Goal: Navigation & Orientation: Understand site structure

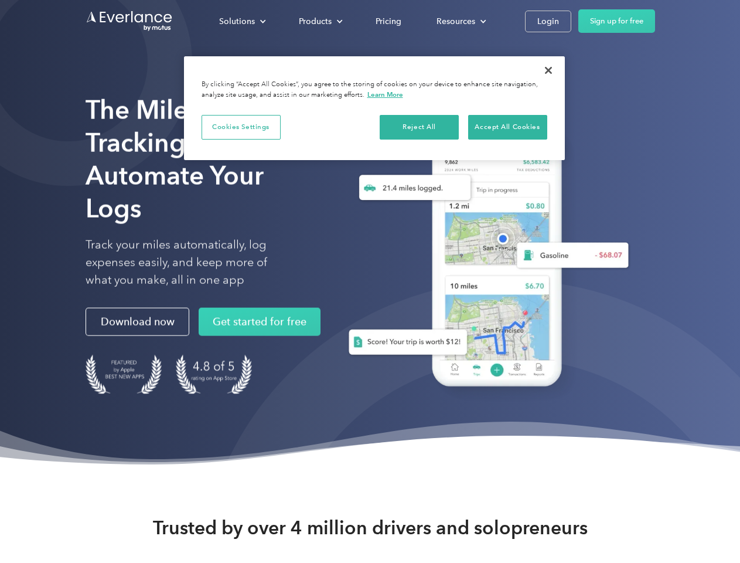
click at [242, 21] on div "Solutions" at bounding box center [237, 21] width 36 height 15
click at [319, 21] on div "Products" at bounding box center [315, 21] width 33 height 15
click at [460, 21] on div "Resources" at bounding box center [456, 21] width 39 height 15
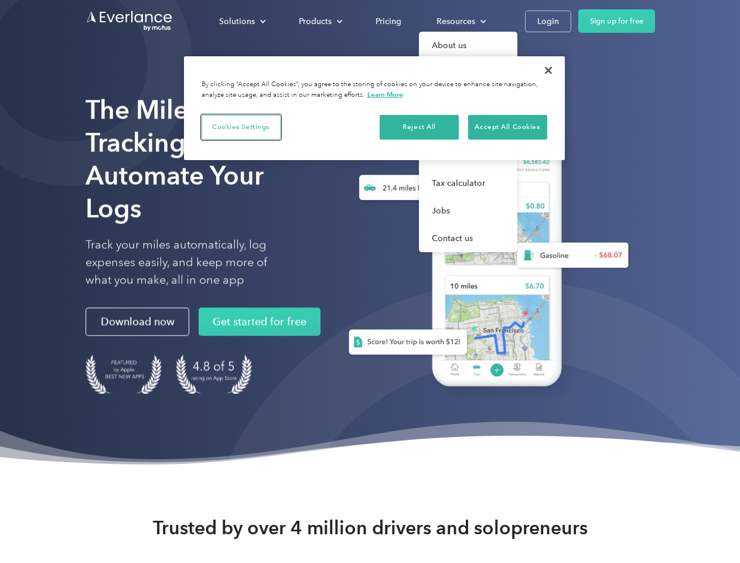
click at [241, 127] on button "Cookies Settings" at bounding box center [241, 127] width 79 height 25
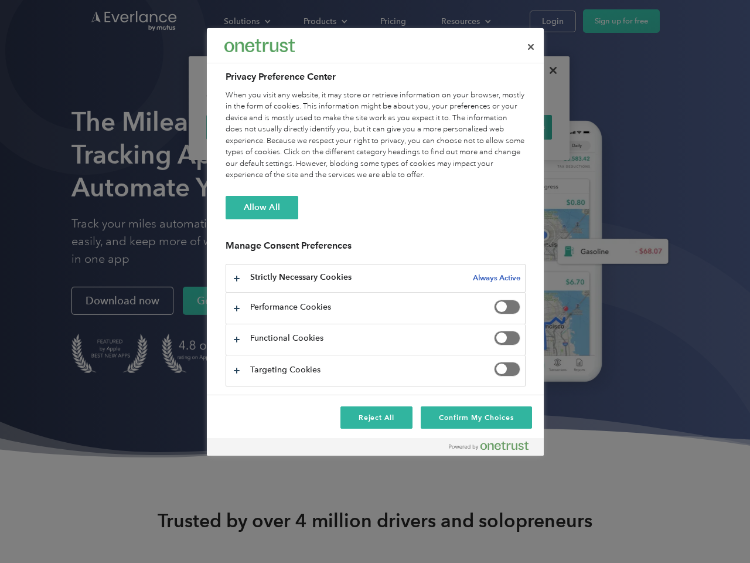
click at [420, 127] on div "When you visit any website, it may store or retrieve information on your browse…" at bounding box center [376, 135] width 300 height 91
click at [508, 127] on div "When you visit any website, it may store or retrieve information on your browse…" at bounding box center [376, 135] width 300 height 91
click at [549, 70] on div at bounding box center [375, 281] width 750 height 563
